Goal: Navigation & Orientation: Find specific page/section

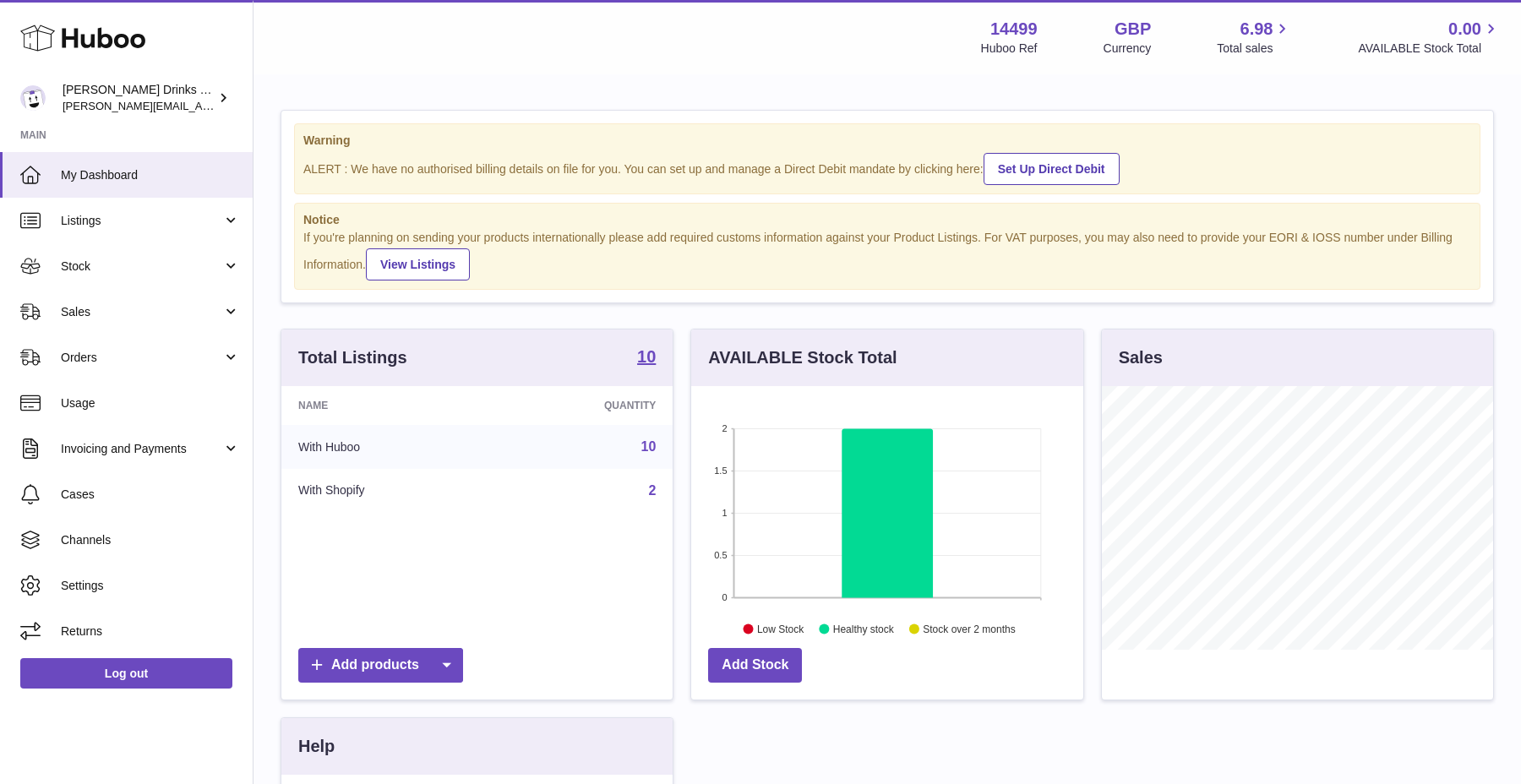
scroll to position [264, 391]
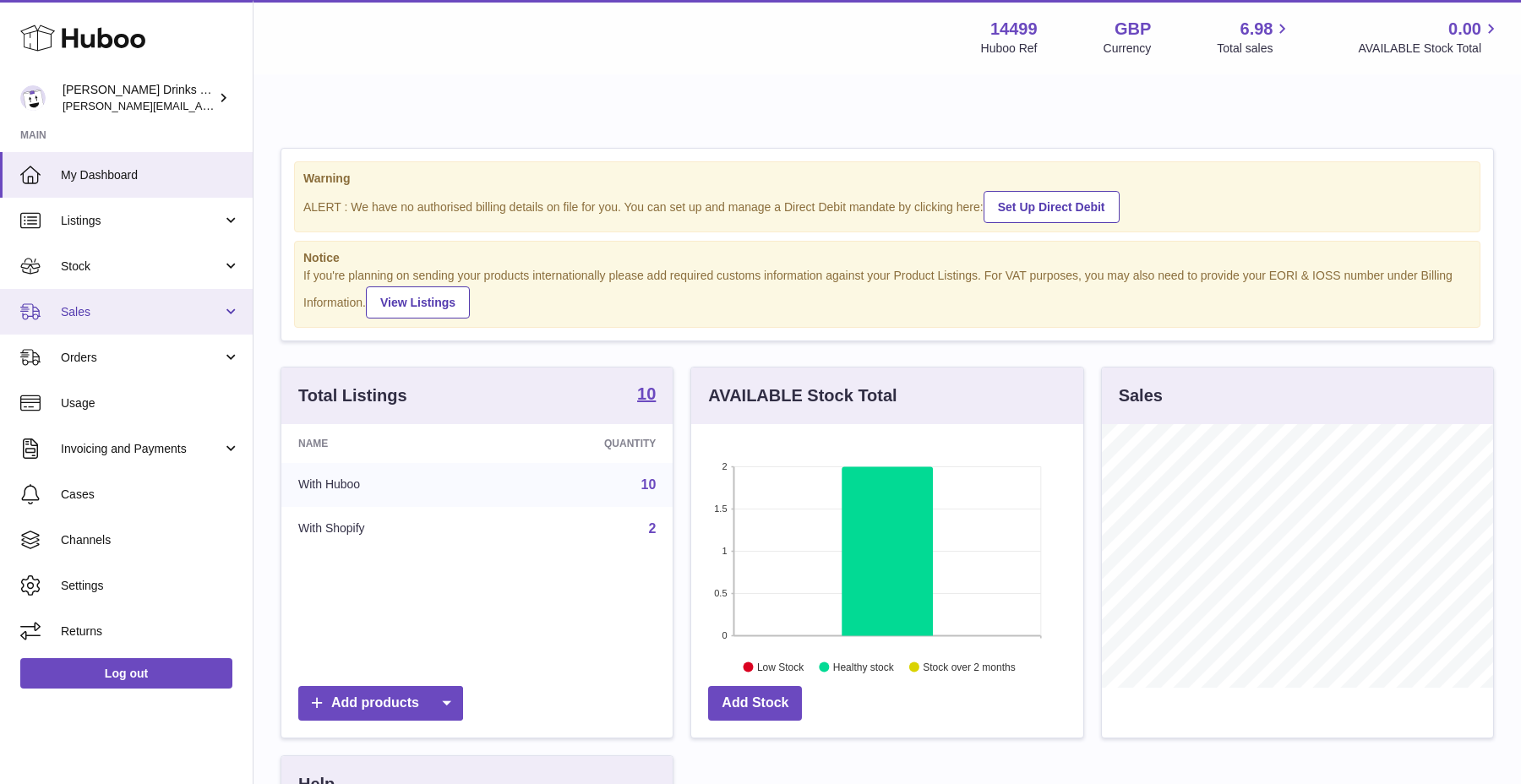
click at [176, 298] on link "Sales" at bounding box center [127, 311] width 253 height 45
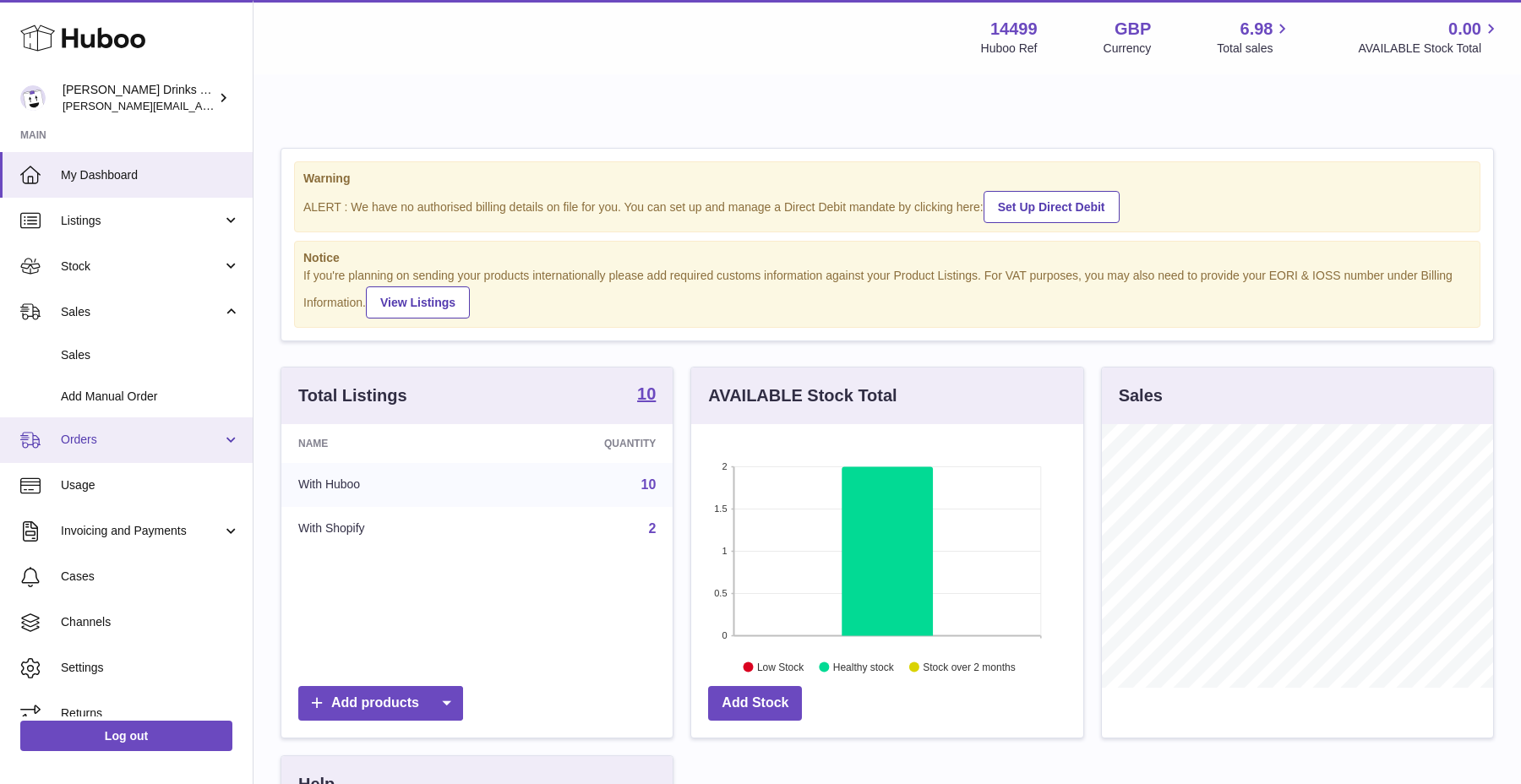
click at [179, 436] on span "Orders" at bounding box center [141, 440] width 161 height 16
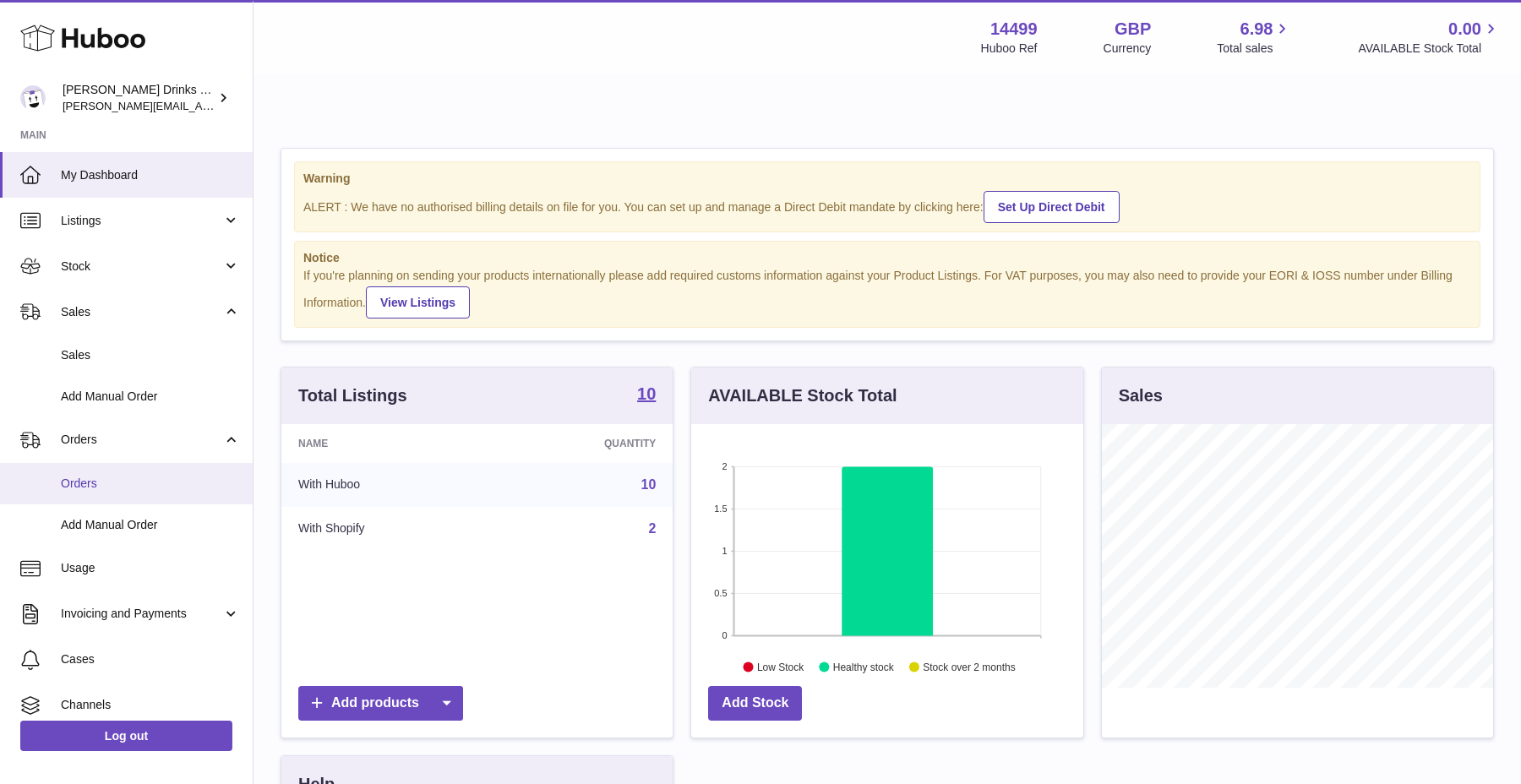
click at [168, 472] on link "Orders" at bounding box center [127, 484] width 253 height 41
